Goal: Navigation & Orientation: Find specific page/section

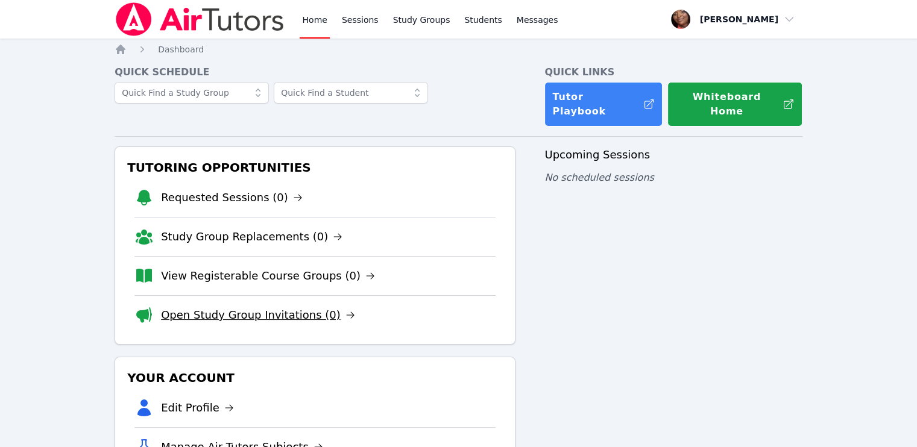
click at [244, 307] on link "Open Study Group Invitations (0)" at bounding box center [258, 315] width 194 height 17
